Goal: Task Accomplishment & Management: Manage account settings

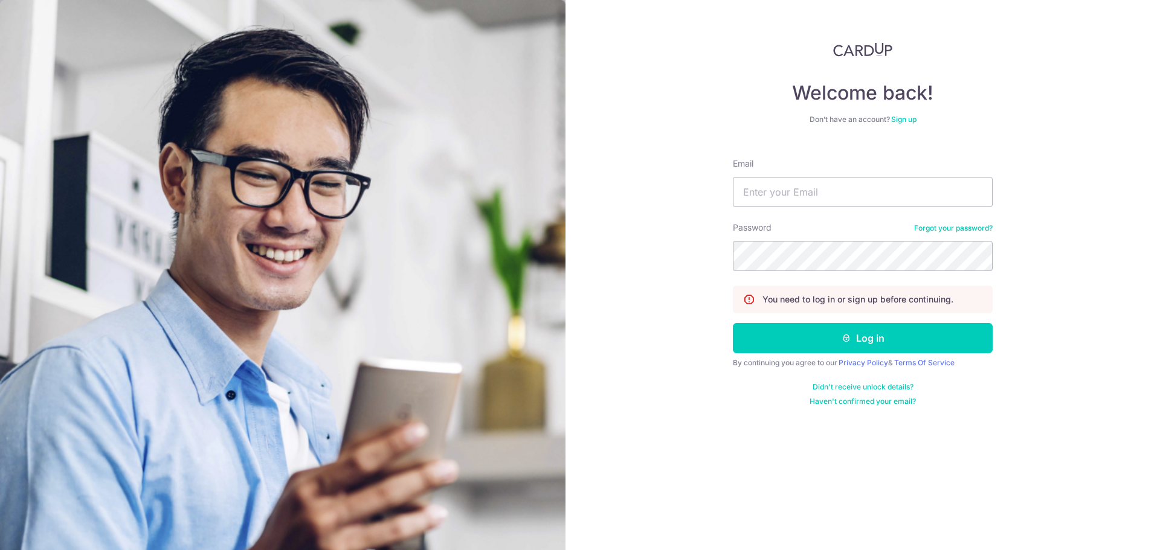
click at [618, 413] on div "Welcome back! Don’t have an account? Sign up Email Password Forgot your passwor…" at bounding box center [862, 275] width 594 height 550
